Goal: Task Accomplishment & Management: Use online tool/utility

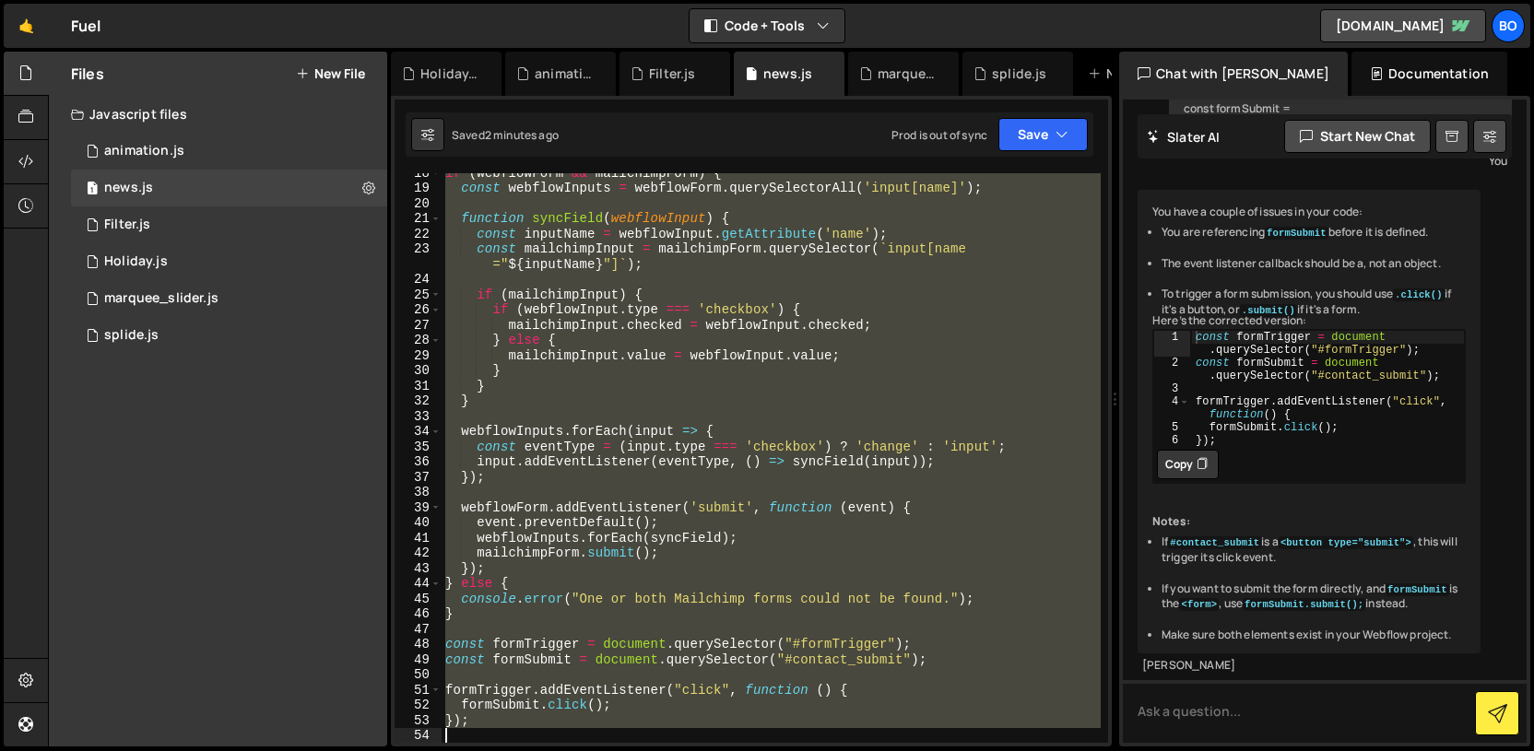
scroll to position [266, 0]
drag, startPoint x: 447, startPoint y: 251, endPoint x: 583, endPoint y: 772, distance: 538.3
click at [583, 751] on html "Projects [GEOGRAPHIC_DATA] Blog Bo Projects Your Teams Invite team member Accou…" at bounding box center [767, 375] width 1534 height 751
type textarea "});"
click at [552, 675] on div "if ( webflowForm && mailchimpForm ) { const webflowInputs = webflowForm . query…" at bounding box center [771, 458] width 659 height 570
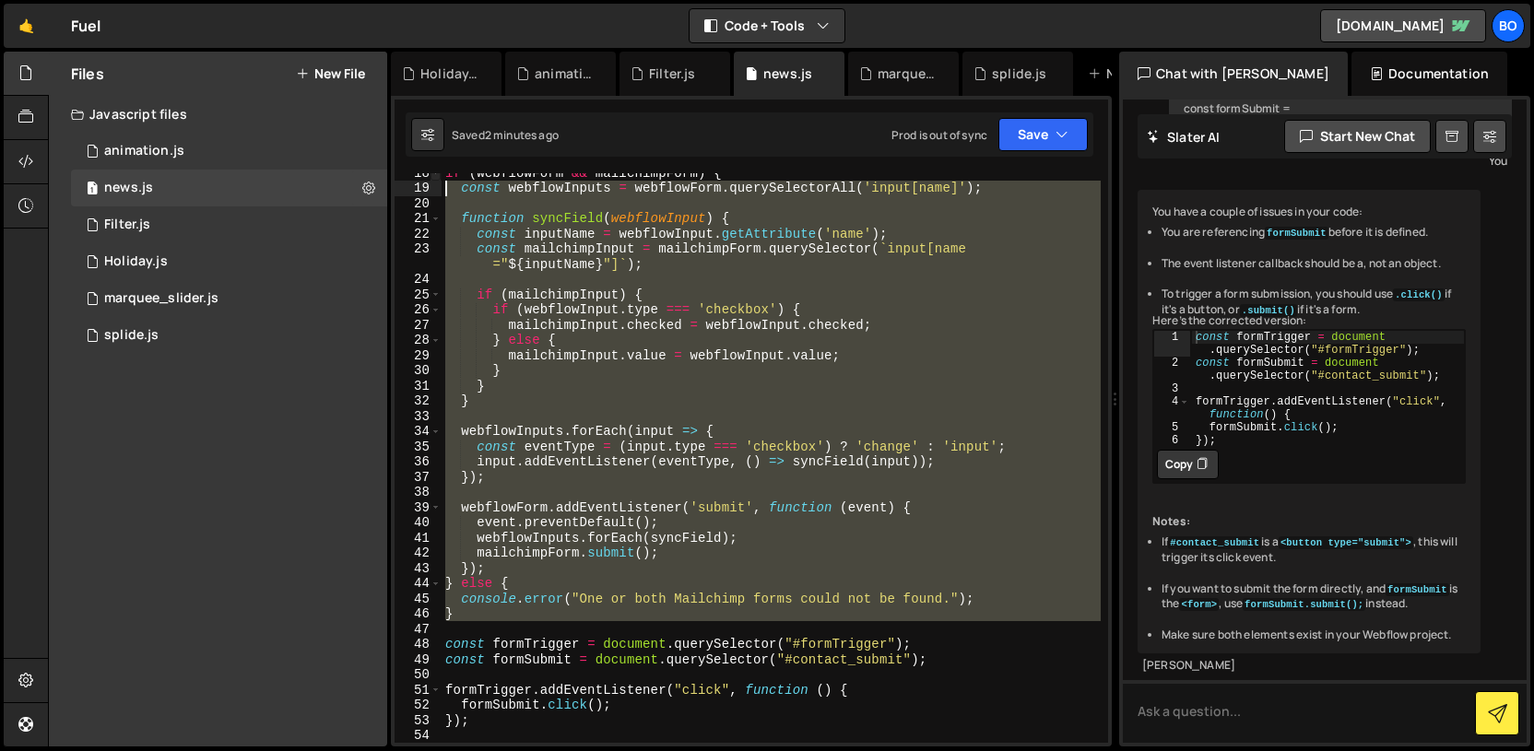
scroll to position [258, 0]
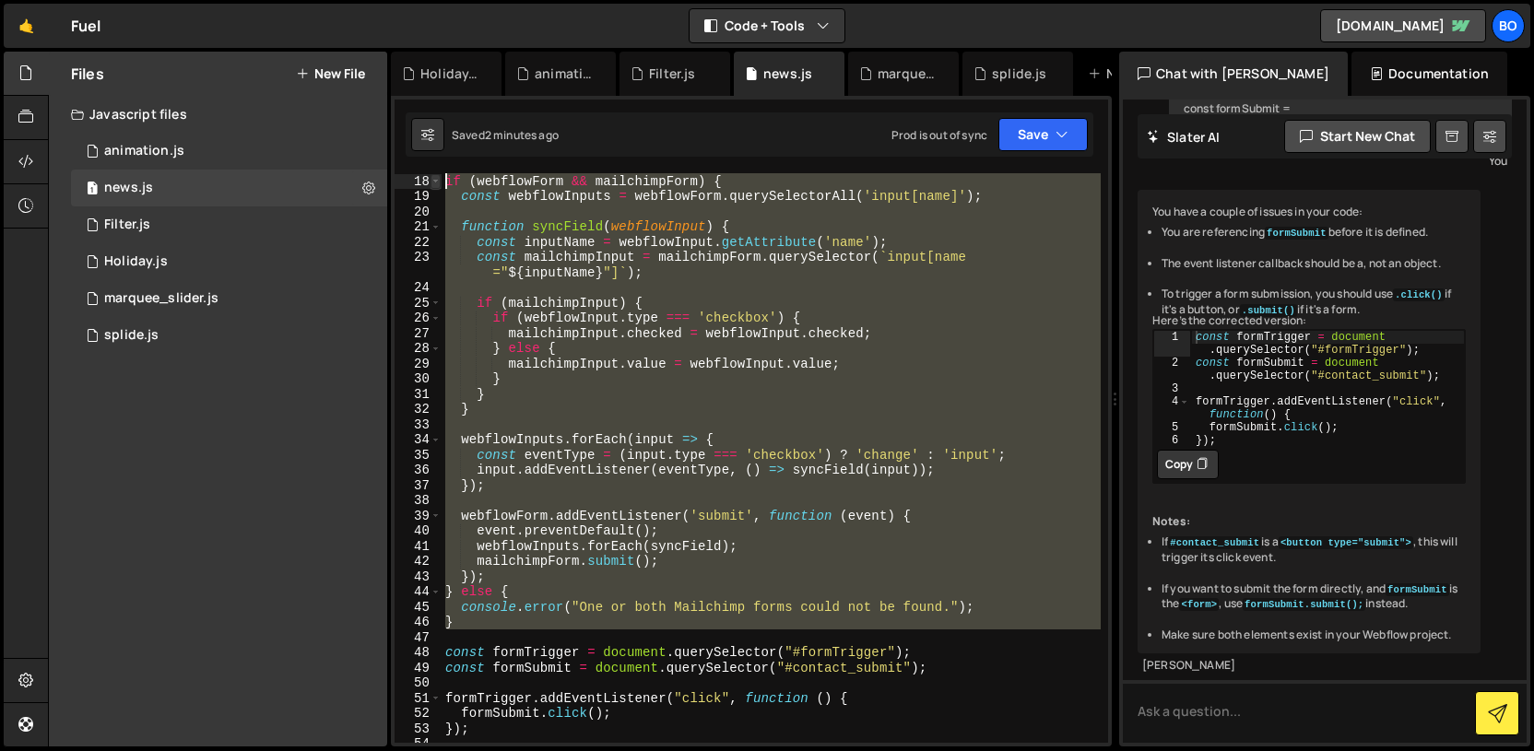
drag, startPoint x: 472, startPoint y: 621, endPoint x: 437, endPoint y: 180, distance: 443.0
click at [437, 180] on div "18 19 20 21 22 23 24 25 26 27 28 29 30 31 32 33 34 35 36 37 38 39 40 41 42 43 4…" at bounding box center [752, 458] width 714 height 570
click at [502, 392] on div "if ( webflowForm && mailchimpForm ) { const webflowInputs = webflowForm . query…" at bounding box center [771, 458] width 659 height 570
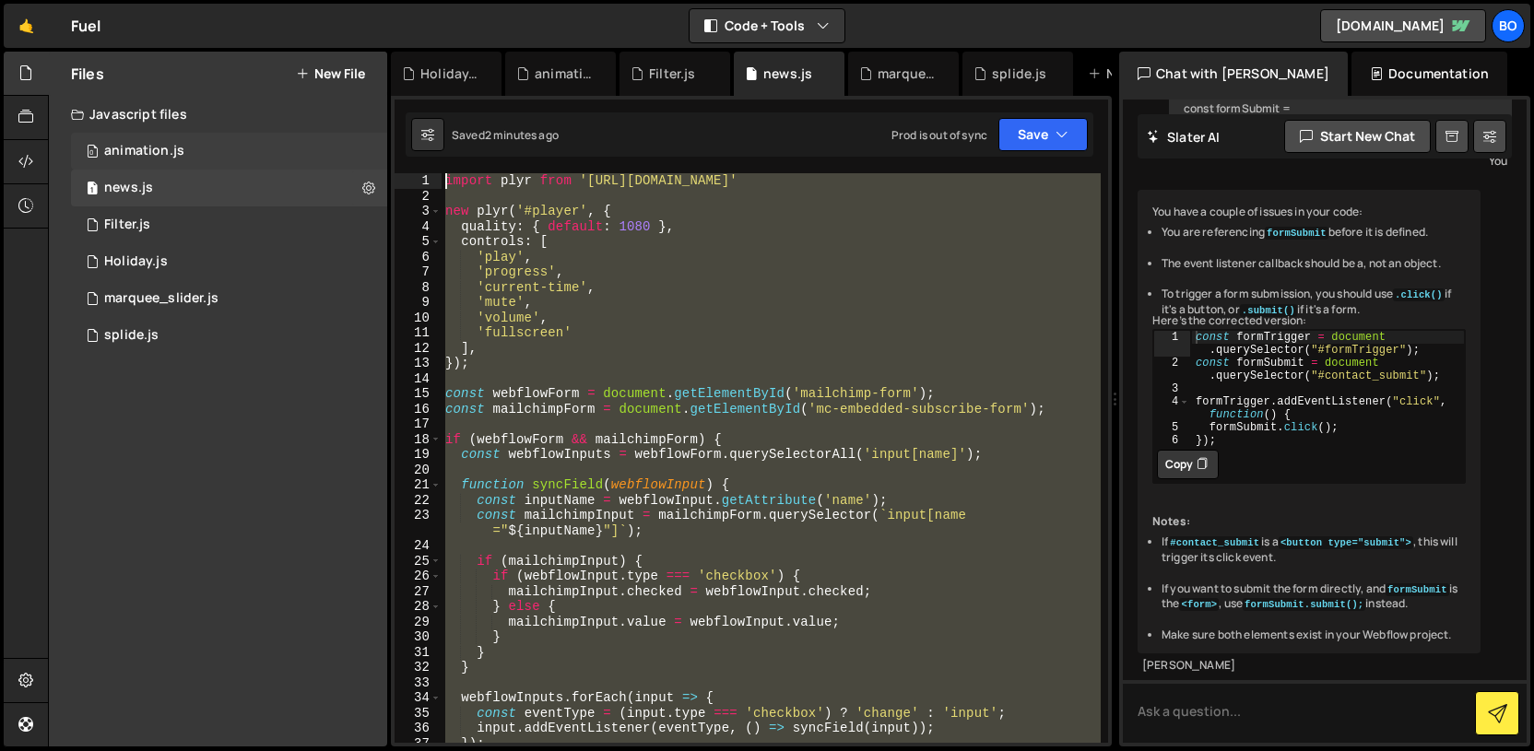
scroll to position [0, 0]
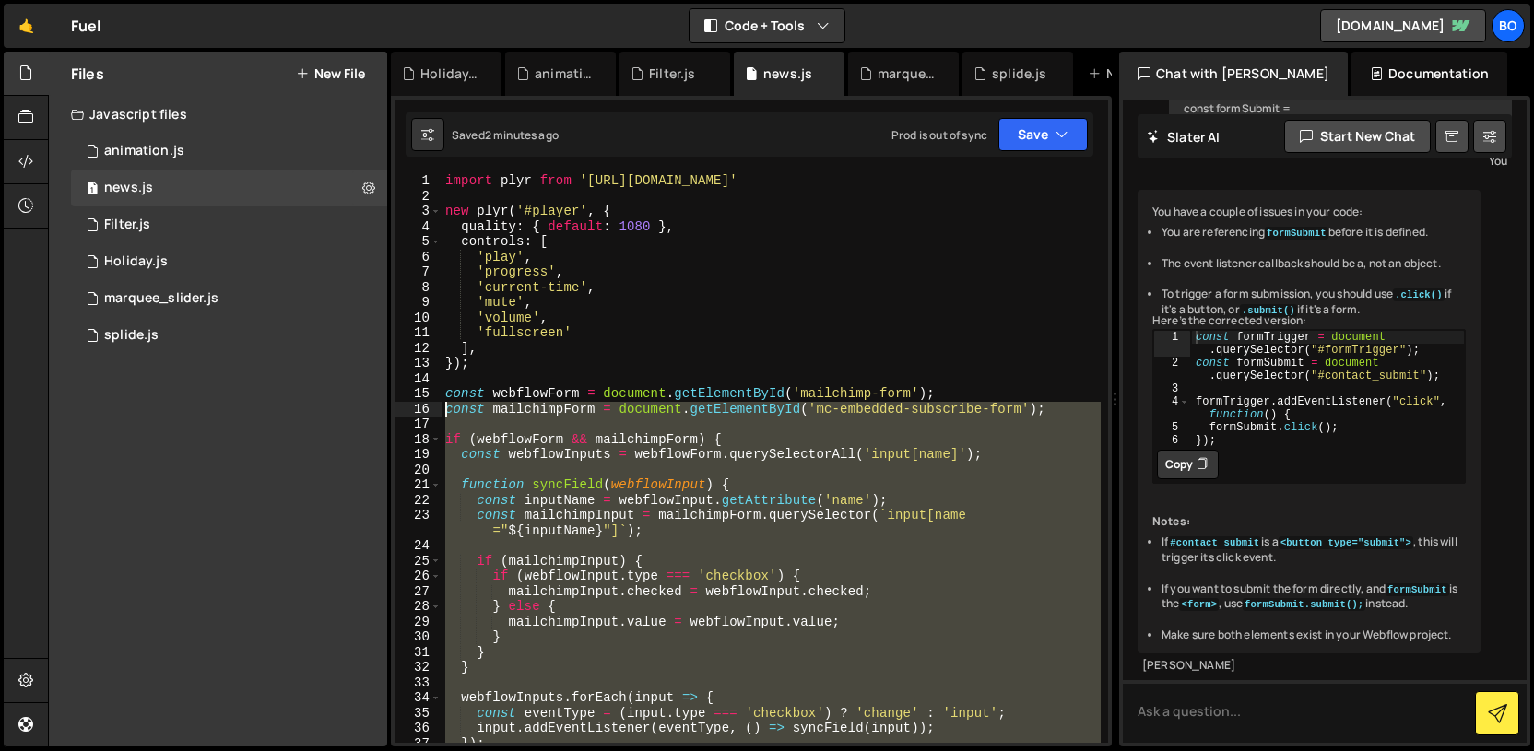
drag, startPoint x: 467, startPoint y: 618, endPoint x: 413, endPoint y: 402, distance: 222.5
click at [413, 402] on div "} 1 2 3 4 5 6 7 8 9 10 11 12 13 14 15 16 17 18 19 20 21 22 23 24 25 26 27 28 29…" at bounding box center [752, 458] width 714 height 570
type textarea "const mailchimpForm = document.getElementById('mc-embedded-subscribe-form');"
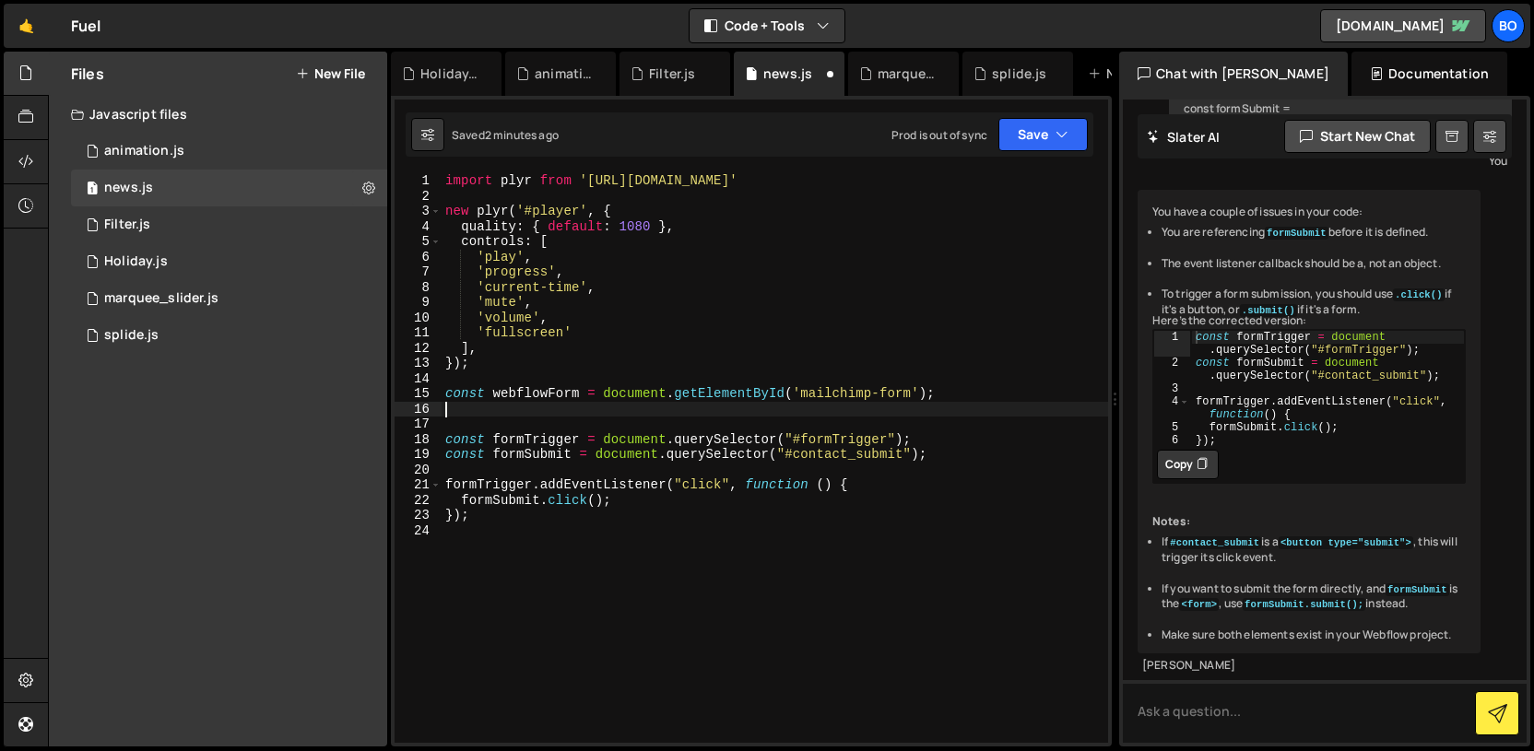
drag, startPoint x: 453, startPoint y: 410, endPoint x: 442, endPoint y: 396, distance: 17.7
click at [442, 396] on div "import plyr from '[URL][DOMAIN_NAME]' new plyr ( '#player' , { quality : { defa…" at bounding box center [775, 473] width 667 height 600
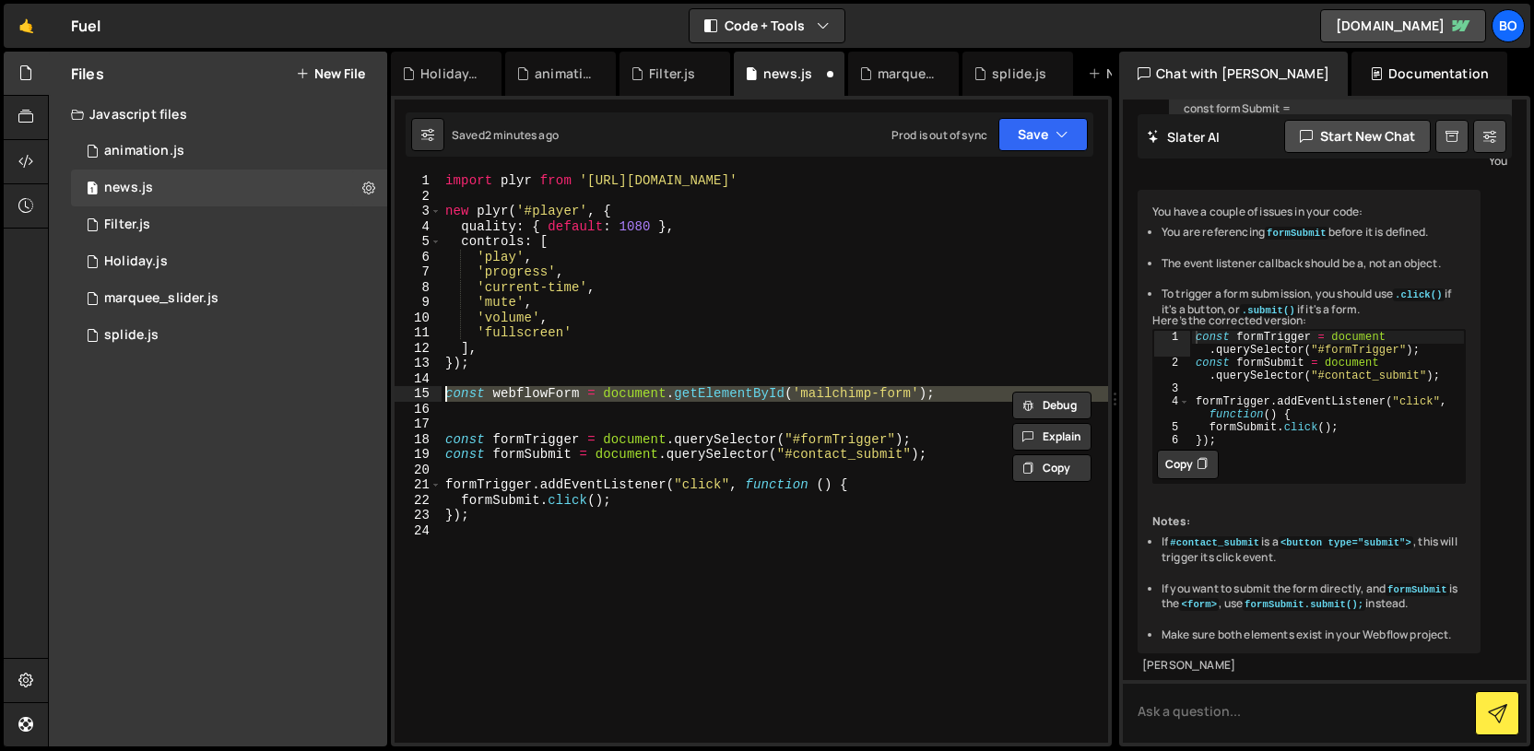
paste textarea "}"
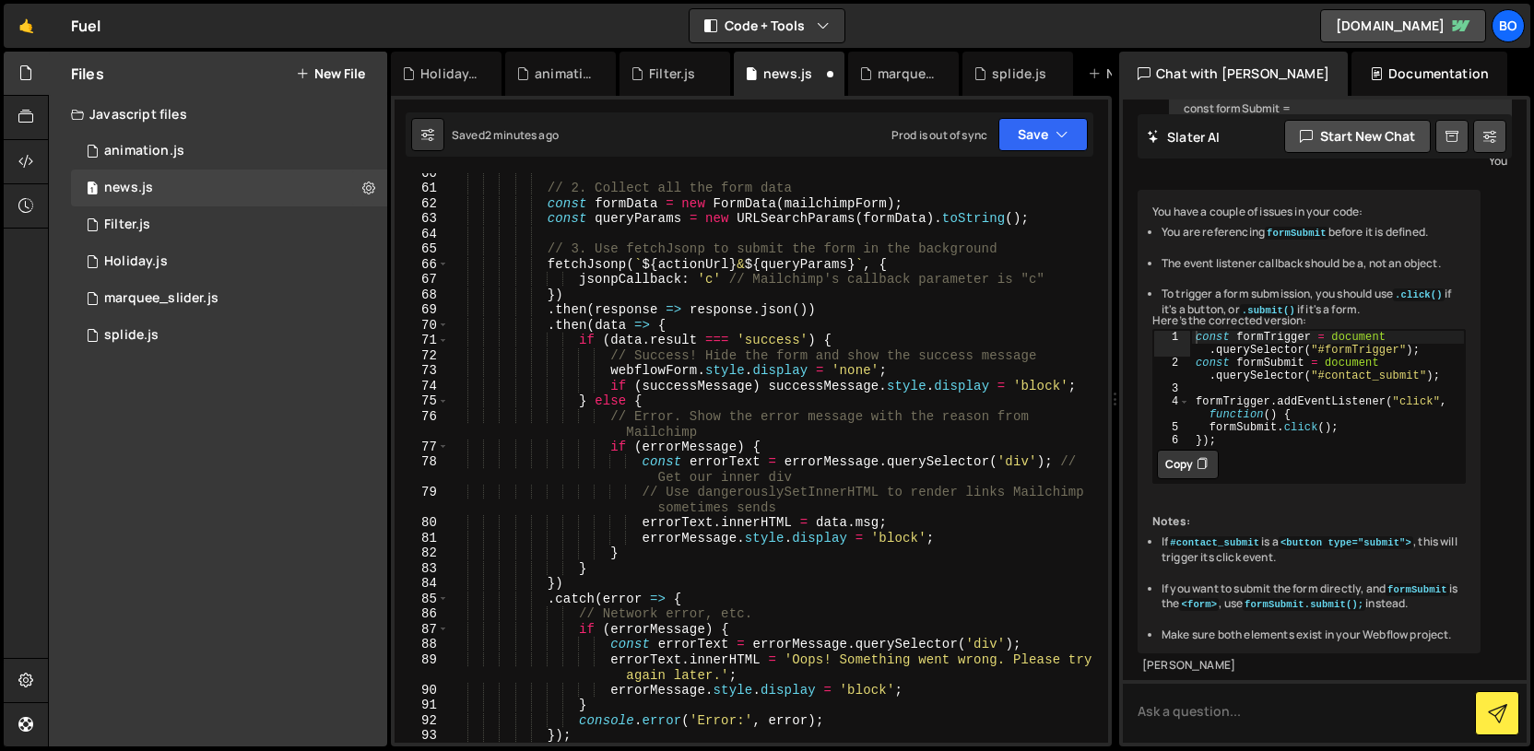
type textarea "}"
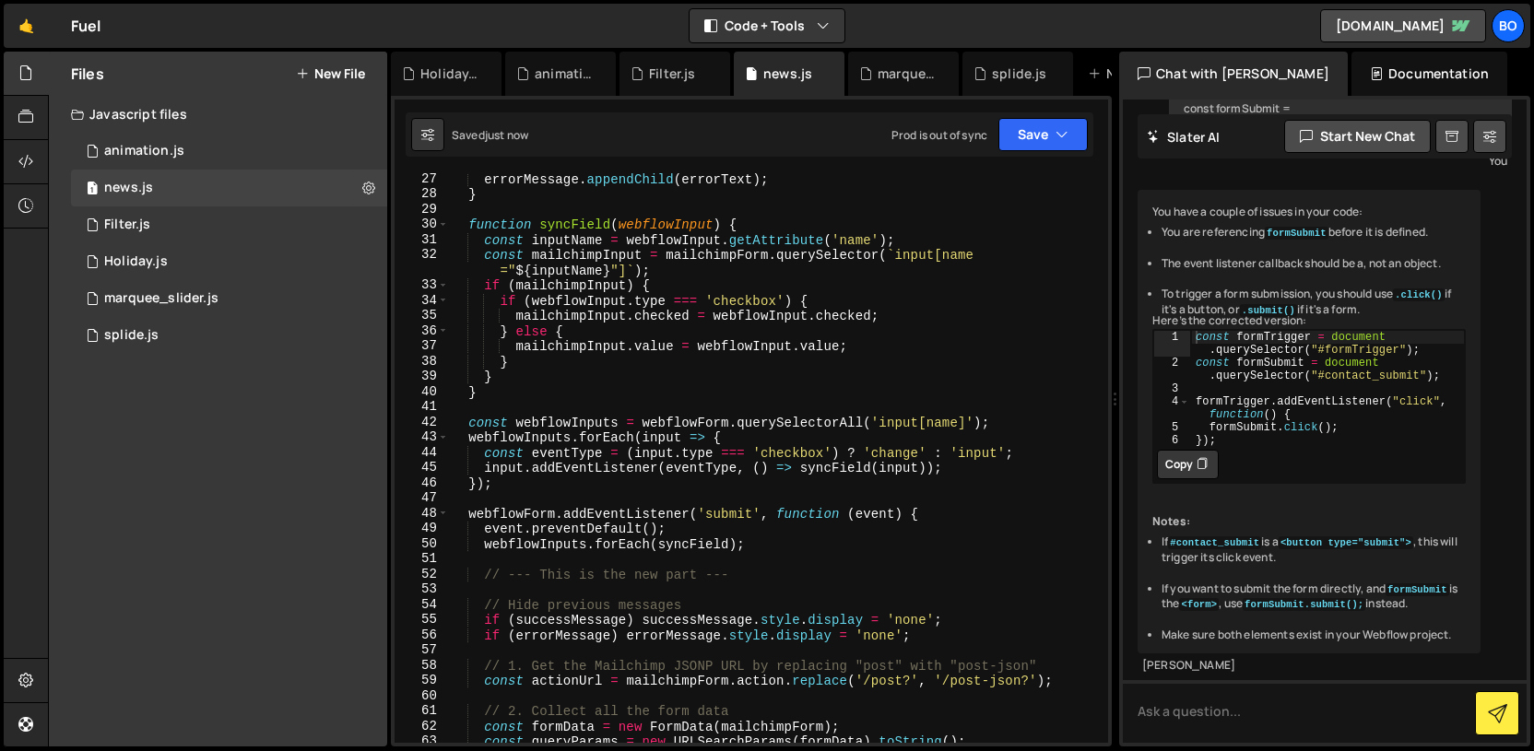
scroll to position [411, 0]
